Goal: Use online tool/utility: Use online tool/utility

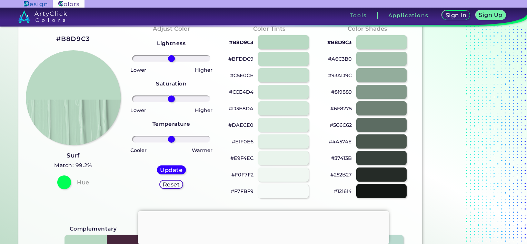
scroll to position [34, 0]
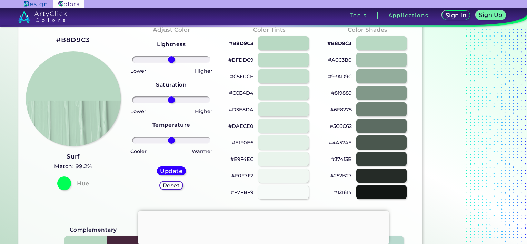
click at [387, 69] on div "#93AD9C" at bounding box center [367, 76] width 87 height 17
click at [388, 74] on div at bounding box center [381, 76] width 51 height 14
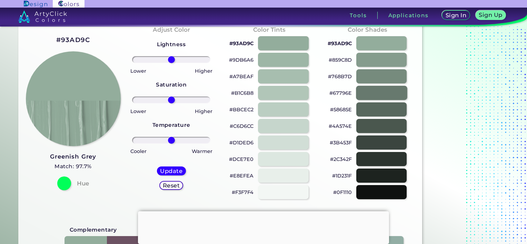
click at [375, 94] on div at bounding box center [381, 93] width 51 height 14
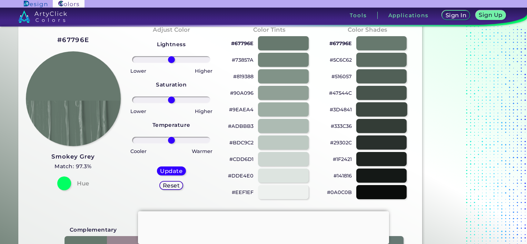
click at [374, 110] on div at bounding box center [381, 109] width 51 height 14
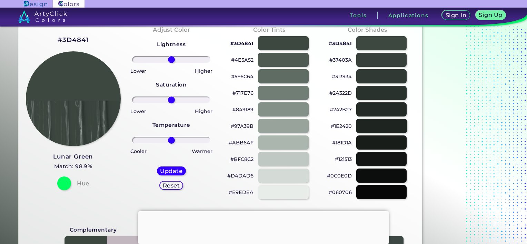
click at [377, 126] on div at bounding box center [381, 126] width 51 height 14
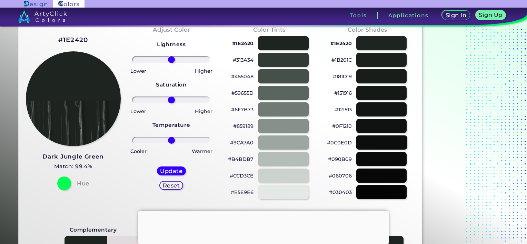
click at [376, 143] on div at bounding box center [381, 143] width 51 height 14
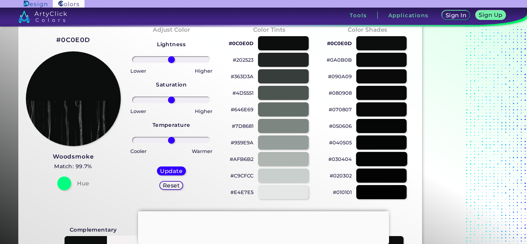
click at [389, 161] on div at bounding box center [381, 159] width 51 height 14
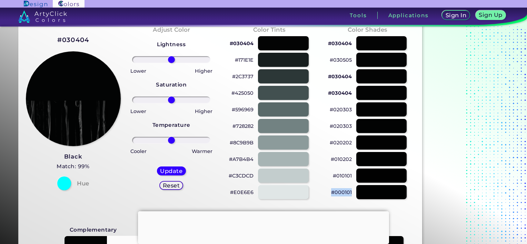
click at [400, 184] on div "#030404 #030505 #030404 #030404 #020303 #020303 #020202 #010202 #010101 #000101" at bounding box center [367, 118] width 87 height 166
drag, startPoint x: 400, startPoint y: 184, endPoint x: 379, endPoint y: 177, distance: 22.2
click at [379, 177] on div at bounding box center [381, 176] width 51 height 14
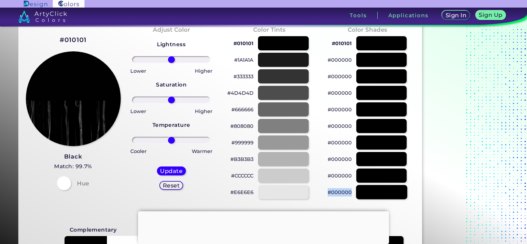
click at [377, 195] on div at bounding box center [381, 192] width 51 height 14
click at [291, 194] on div at bounding box center [283, 192] width 51 height 14
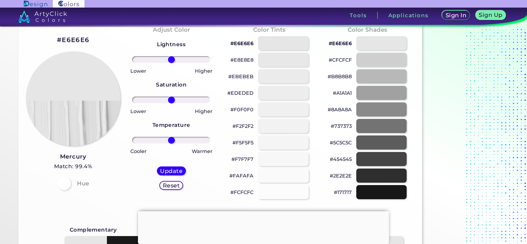
click at [290, 174] on div at bounding box center [283, 176] width 51 height 14
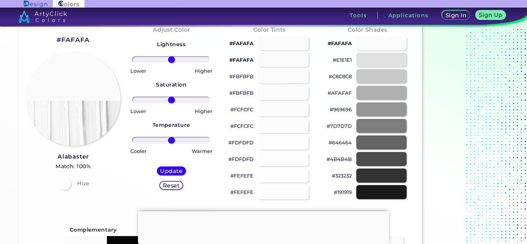
click at [287, 189] on div at bounding box center [283, 192] width 51 height 14
click at [283, 193] on div at bounding box center [283, 192] width 51 height 14
click at [278, 178] on div at bounding box center [283, 176] width 51 height 14
click at [272, 163] on div at bounding box center [283, 159] width 51 height 14
click at [268, 145] on div at bounding box center [283, 143] width 51 height 14
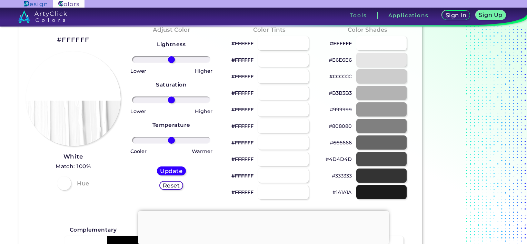
click at [263, 123] on div at bounding box center [283, 126] width 51 height 14
click at [263, 110] on div at bounding box center [283, 109] width 51 height 14
click at [262, 86] on div at bounding box center [283, 93] width 51 height 14
click at [370, 36] on div at bounding box center [381, 43] width 51 height 14
click at [375, 61] on div at bounding box center [381, 60] width 51 height 14
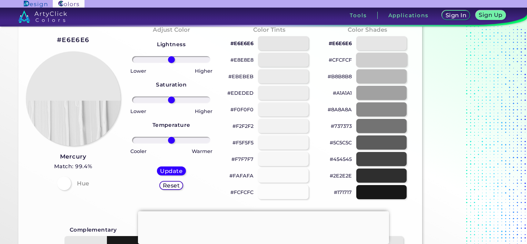
click at [372, 59] on div at bounding box center [381, 60] width 51 height 14
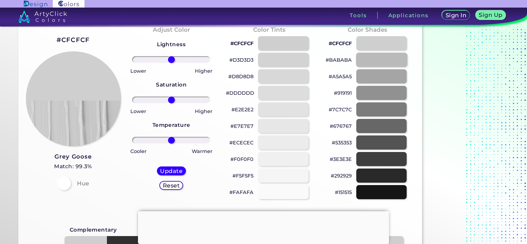
click at [371, 59] on div at bounding box center [381, 60] width 51 height 14
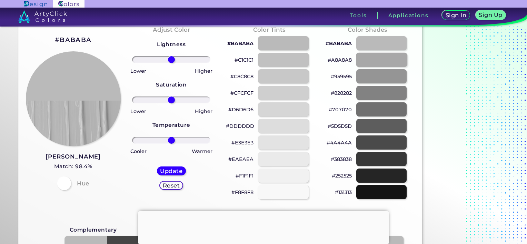
click at [371, 59] on div at bounding box center [381, 60] width 51 height 14
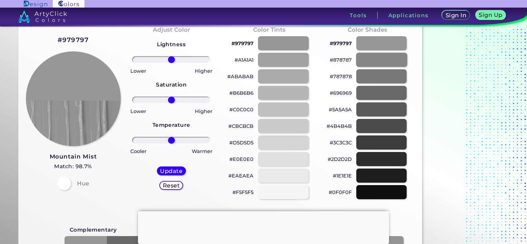
click at [371, 59] on div at bounding box center [381, 60] width 51 height 14
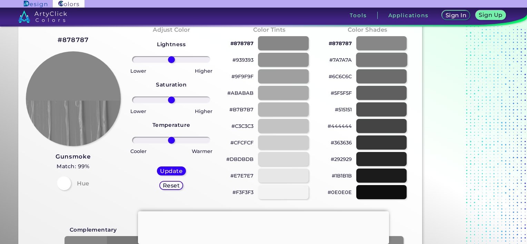
click at [371, 59] on div at bounding box center [381, 60] width 51 height 14
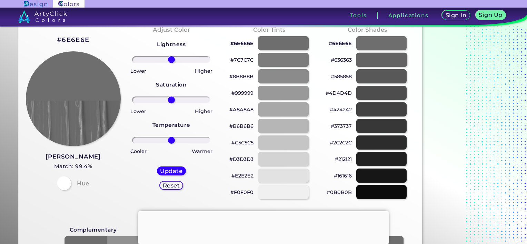
click at [371, 59] on div at bounding box center [381, 60] width 51 height 14
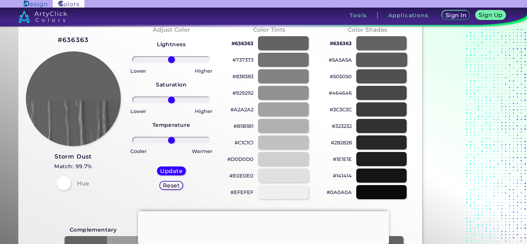
click at [371, 59] on div at bounding box center [381, 60] width 51 height 14
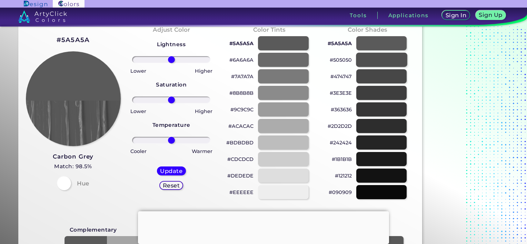
click at [371, 59] on div at bounding box center [381, 60] width 51 height 14
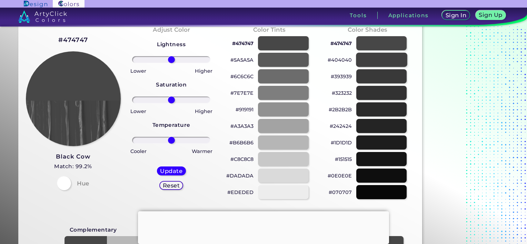
click at [371, 59] on div at bounding box center [381, 60] width 51 height 14
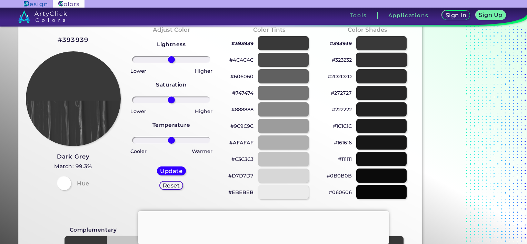
click at [371, 59] on div at bounding box center [381, 60] width 51 height 14
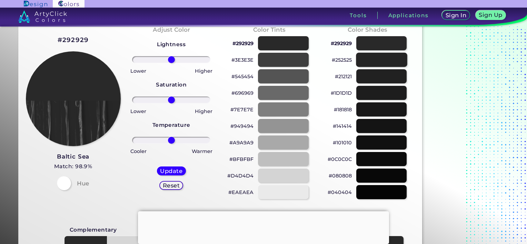
click at [371, 59] on div at bounding box center [381, 60] width 51 height 14
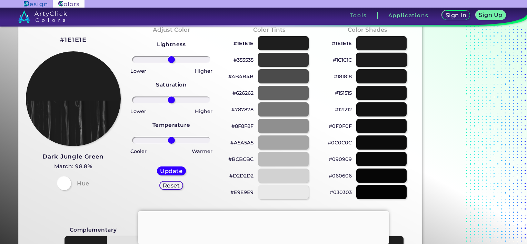
click at [371, 59] on div at bounding box center [381, 60] width 51 height 14
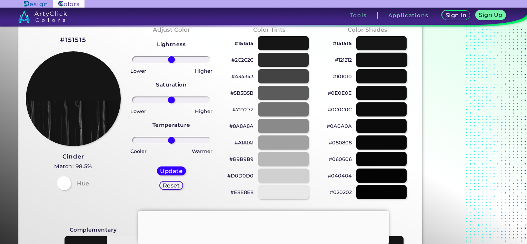
click at [371, 59] on div at bounding box center [381, 60] width 51 height 14
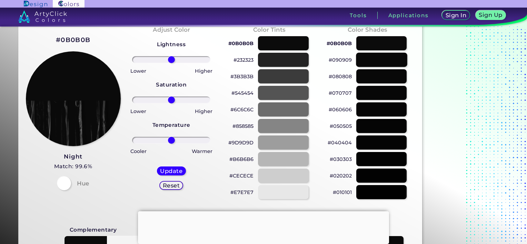
click at [371, 59] on div at bounding box center [381, 60] width 51 height 14
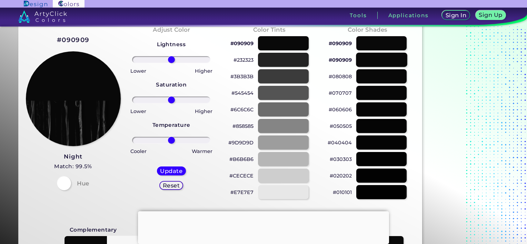
click at [371, 59] on div at bounding box center [381, 60] width 51 height 14
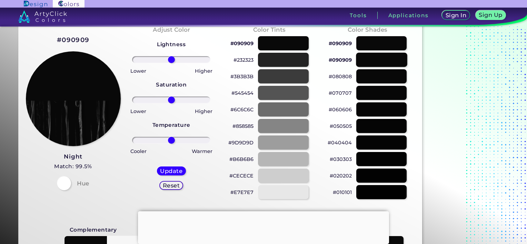
click at [371, 59] on div at bounding box center [381, 60] width 51 height 14
click at [366, 73] on div at bounding box center [381, 76] width 51 height 14
click at [363, 63] on div at bounding box center [381, 60] width 51 height 14
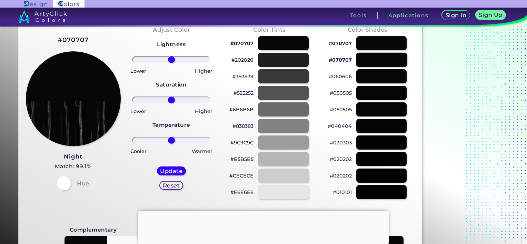
click at [363, 63] on div at bounding box center [381, 60] width 51 height 14
click at [363, 72] on div at bounding box center [381, 76] width 51 height 14
click at [363, 74] on div at bounding box center [381, 76] width 51 height 14
click at [369, 115] on div at bounding box center [381, 109] width 51 height 14
click at [370, 156] on div at bounding box center [381, 159] width 51 height 14
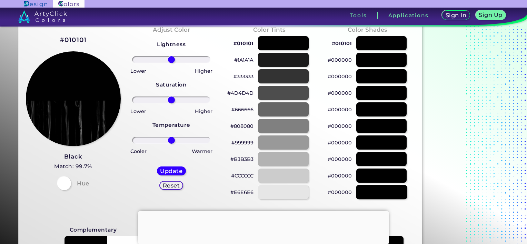
click at [367, 198] on div at bounding box center [381, 192] width 51 height 14
type input "#000000"
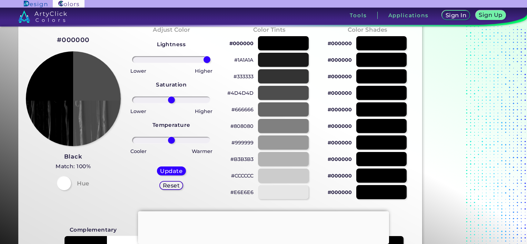
drag, startPoint x: 171, startPoint y: 58, endPoint x: 218, endPoint y: 66, distance: 47.9
click at [210, 63] on input "range" at bounding box center [171, 59] width 78 height 7
type input "100"
drag, startPoint x: 205, startPoint y: 61, endPoint x: 235, endPoint y: 88, distance: 40.0
click at [210, 63] on input "range" at bounding box center [171, 59] width 78 height 7
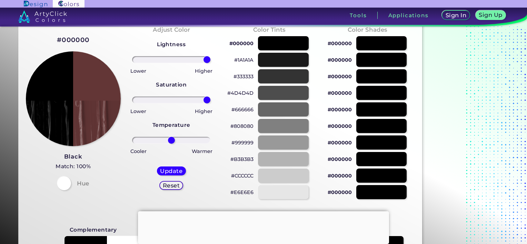
drag, startPoint x: 171, startPoint y: 100, endPoint x: 211, endPoint y: 110, distance: 40.7
type input "100"
click at [210, 98] on input "range" at bounding box center [171, 100] width 78 height 7
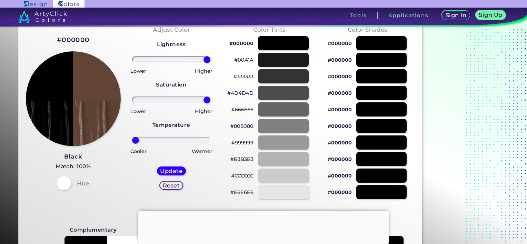
drag, startPoint x: 172, startPoint y: 139, endPoint x: 86, endPoint y: 155, distance: 88.2
type input "-100"
click at [132, 144] on input "range" at bounding box center [171, 140] width 78 height 7
click at [166, 169] on h5 "Update" at bounding box center [171, 171] width 20 height 5
type input "#634536"
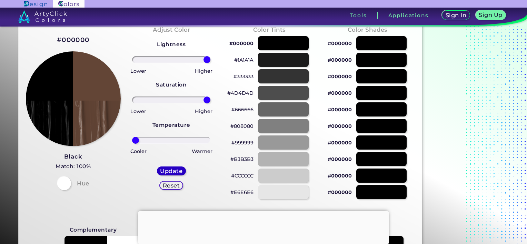
type input "0"
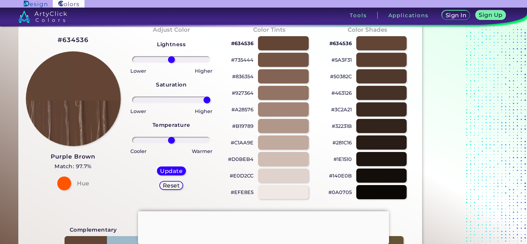
drag, startPoint x: 170, startPoint y: 100, endPoint x: 242, endPoint y: 96, distance: 71.9
type input "100"
click at [210, 98] on input "range" at bounding box center [171, 100] width 78 height 7
